Goal: Communication & Community: Answer question/provide support

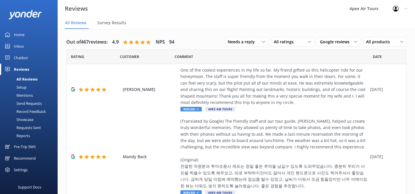
scroll to position [5, 0]
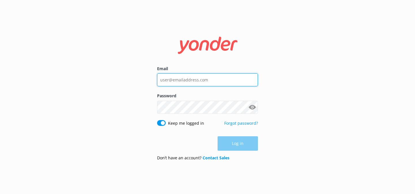
type input "[EMAIL_ADDRESS][DOMAIN_NAME]"
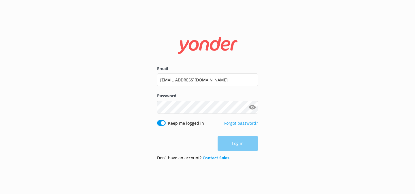
click at [237, 145] on div "Log in" at bounding box center [207, 143] width 101 height 14
click at [237, 145] on button "Log in" at bounding box center [238, 143] width 40 height 14
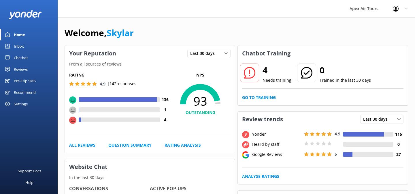
click at [21, 67] on div "Reviews" at bounding box center [21, 69] width 14 height 12
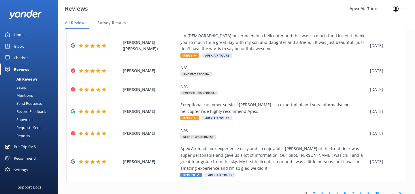
scroll to position [12, 0]
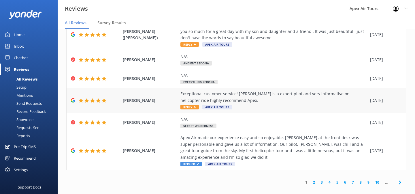
click at [193, 105] on span "Reply" at bounding box center [189, 107] width 18 height 5
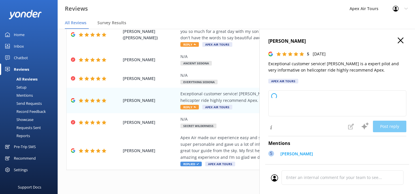
type textarea "Thank you so much for your wonderful review! We're thrilled to hear you had a g…"
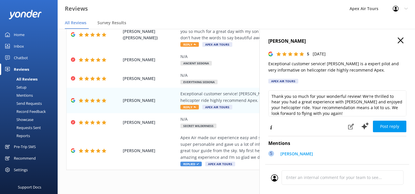
scroll to position [3, 0]
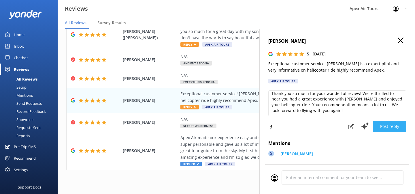
click at [383, 127] on button "Post reply" at bounding box center [389, 126] width 33 height 12
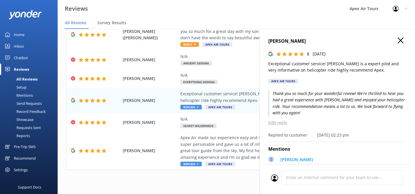
click at [400, 39] on use "button" at bounding box center [401, 40] width 6 height 6
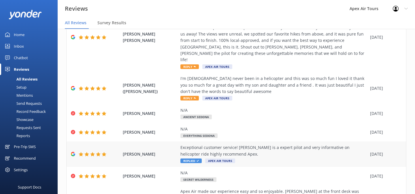
scroll to position [98, 0]
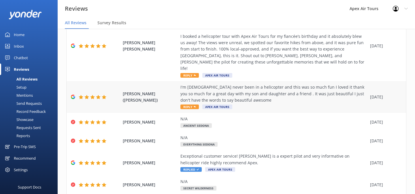
click at [194, 106] on icon at bounding box center [195, 107] width 2 height 2
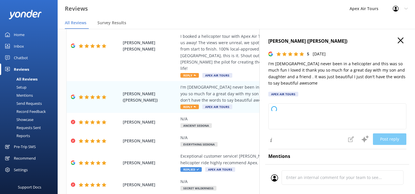
type textarea "Thank you so much for your wonderful review! We're thrilled to hear that you ha…"
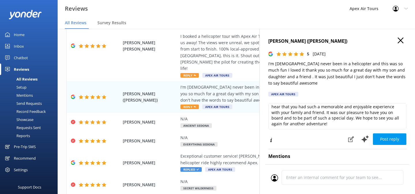
scroll to position [9, 0]
click at [387, 138] on button "Post reply" at bounding box center [389, 139] width 33 height 12
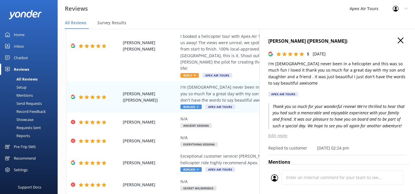
click at [401, 40] on icon "button" at bounding box center [401, 40] width 6 height 6
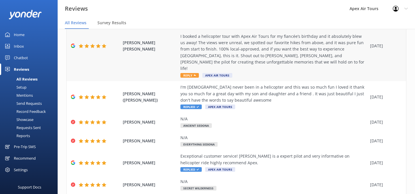
click at [191, 73] on span "Reply" at bounding box center [189, 75] width 18 height 5
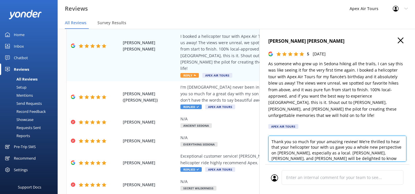
click at [342, 147] on textarea "Thank you so much for your amazing review! We’re thrilled to hear that your hel…" at bounding box center [337, 148] width 138 height 26
click at [354, 147] on textarea "Thank you so much for your amazing review! We’re thrilled to hear that your hel…" at bounding box center [337, 148] width 138 height 26
type textarea "Thank you so much for your amazing review! We’re thrilled to hear that your hel…"
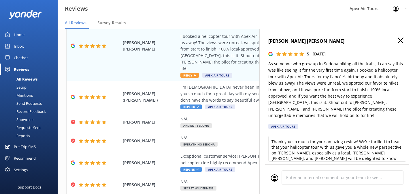
click at [386, 165] on button "Post reply" at bounding box center [389, 171] width 33 height 12
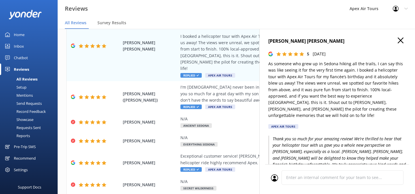
click at [403, 39] on icon "button" at bounding box center [401, 40] width 6 height 6
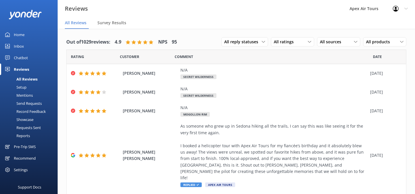
click at [32, 96] on div "Mentions" at bounding box center [17, 95] width 29 height 8
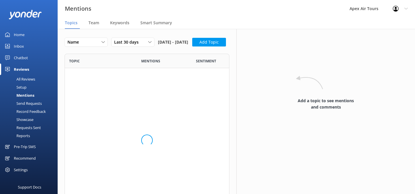
scroll to position [159, 165]
click at [98, 22] on span "Team" at bounding box center [93, 23] width 11 height 6
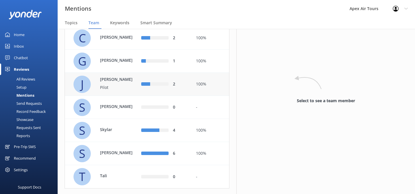
scroll to position [76, 0]
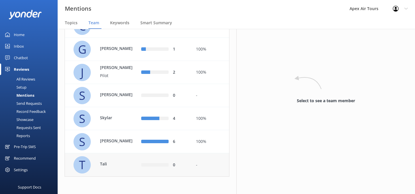
click at [99, 168] on div "Tali" at bounding box center [115, 165] width 43 height 8
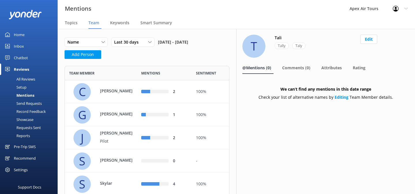
click at [175, 50] on div "Name Name Highest mentions Lowest mentions Last 30 days Last 7 days Last 30 day…" at bounding box center [128, 43] width 127 height 13
click at [25, 80] on div "All Reviews" at bounding box center [19, 79] width 32 height 8
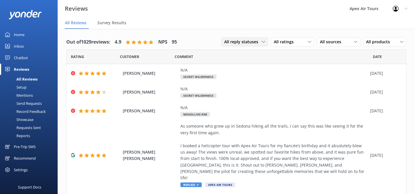
click at [256, 44] on span "All reply statuses" at bounding box center [242, 42] width 37 height 6
click at [277, 29] on div "Out of 1029 reviews: 4.9 NPS 95 All reply statuses All reply statuses Needs a r…" at bounding box center [236, 197] width 357 height 337
click at [304, 41] on div "All ratings" at bounding box center [292, 42] width 40 height 6
click at [312, 29] on nav "All Reviews Survey Results" at bounding box center [236, 23] width 357 height 12
click at [354, 44] on div "All sources" at bounding box center [339, 42] width 40 height 6
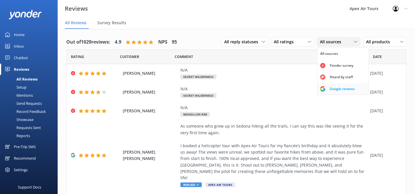
click at [341, 86] on div "Google reviews" at bounding box center [342, 89] width 34 height 6
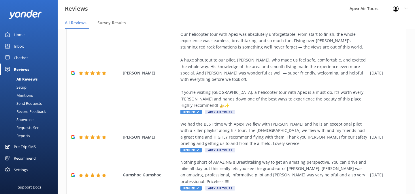
scroll to position [12, 0]
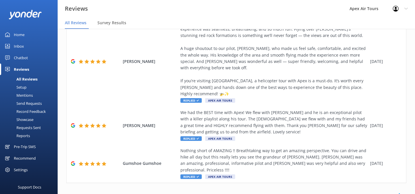
click at [314, 192] on link "2" at bounding box center [314, 194] width 8 height 5
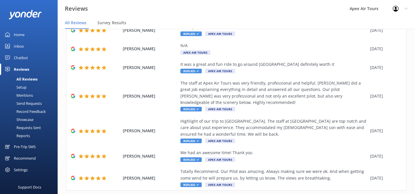
scroll to position [134, 0]
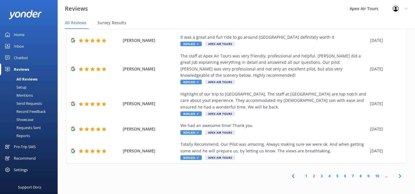
click at [306, 176] on link "1" at bounding box center [306, 175] width 8 height 5
